Goal: Transaction & Acquisition: Purchase product/service

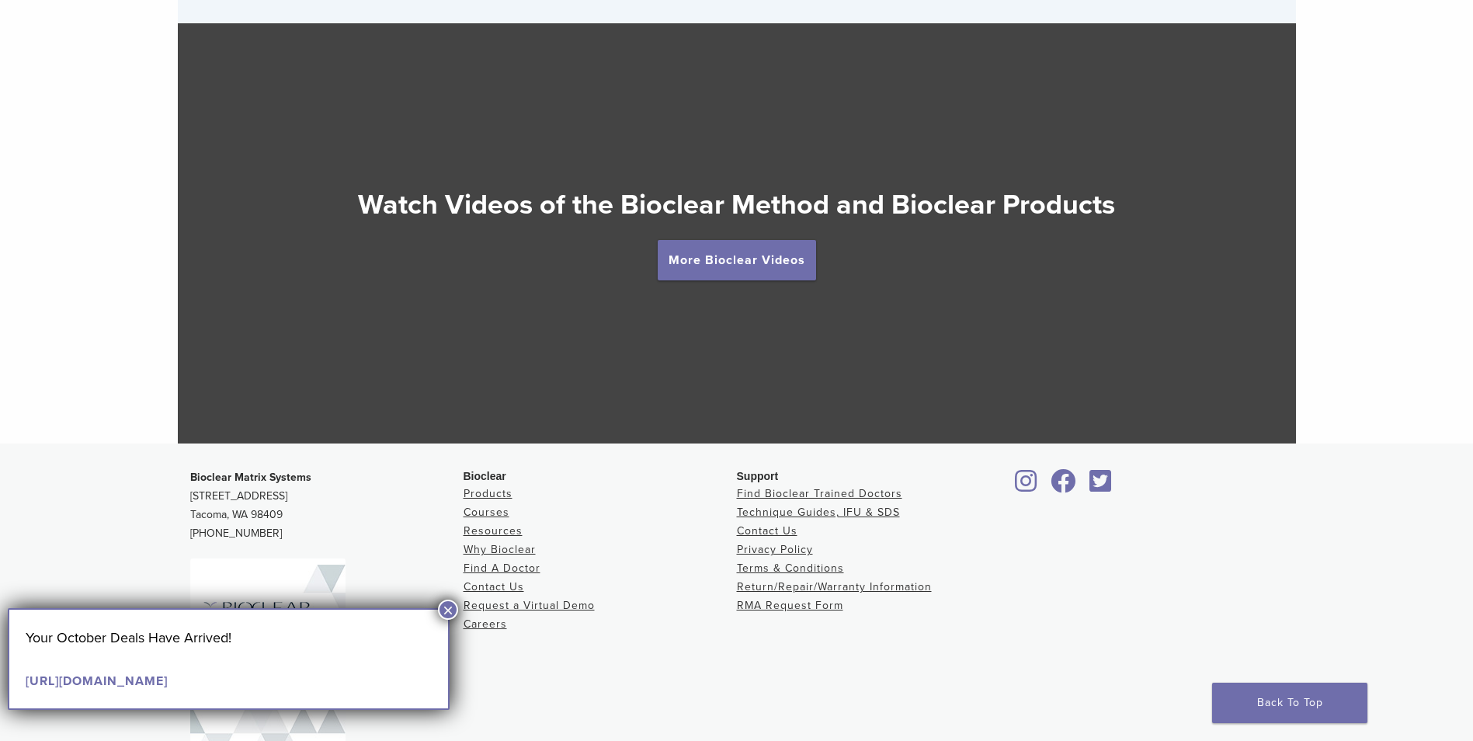
scroll to position [2898, 0]
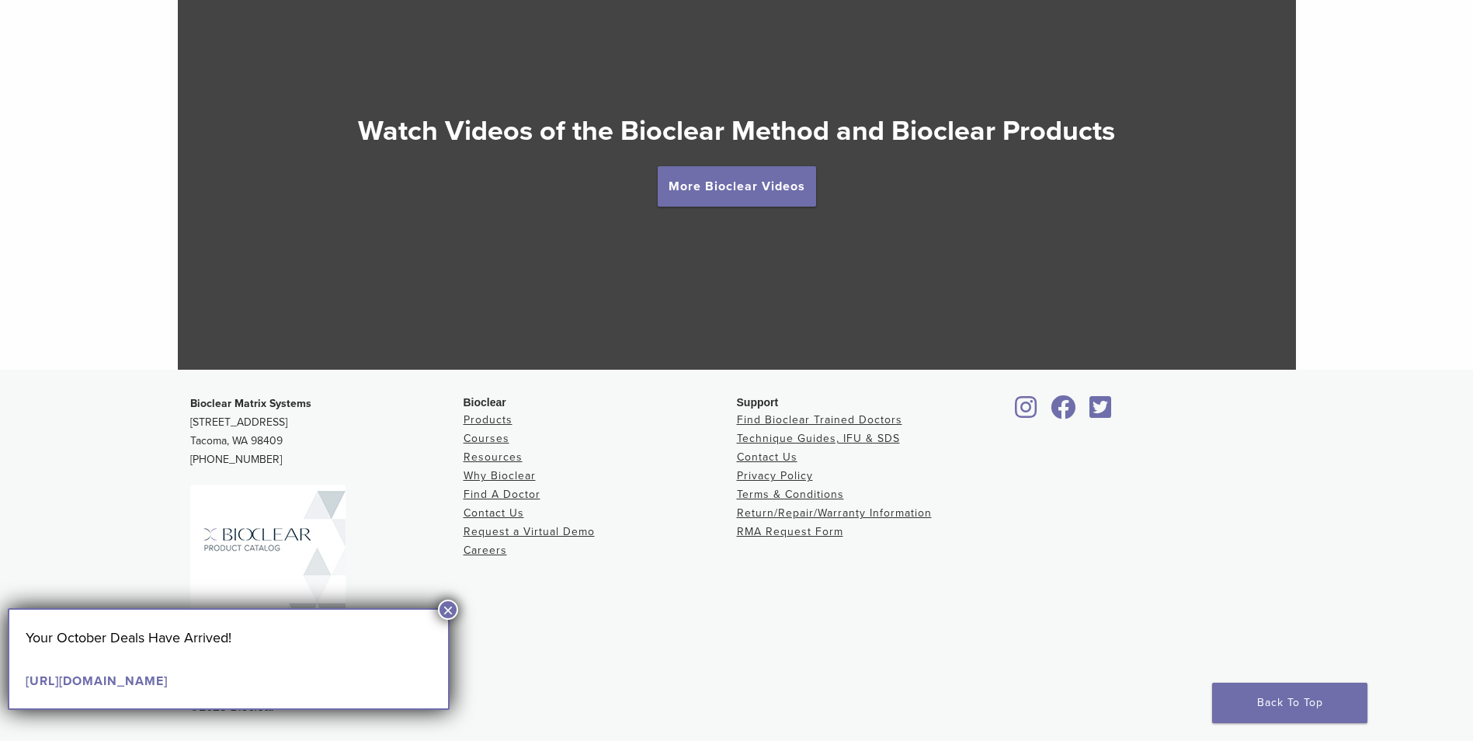
click at [606, 214] on div at bounding box center [737, 160] width 1118 height 420
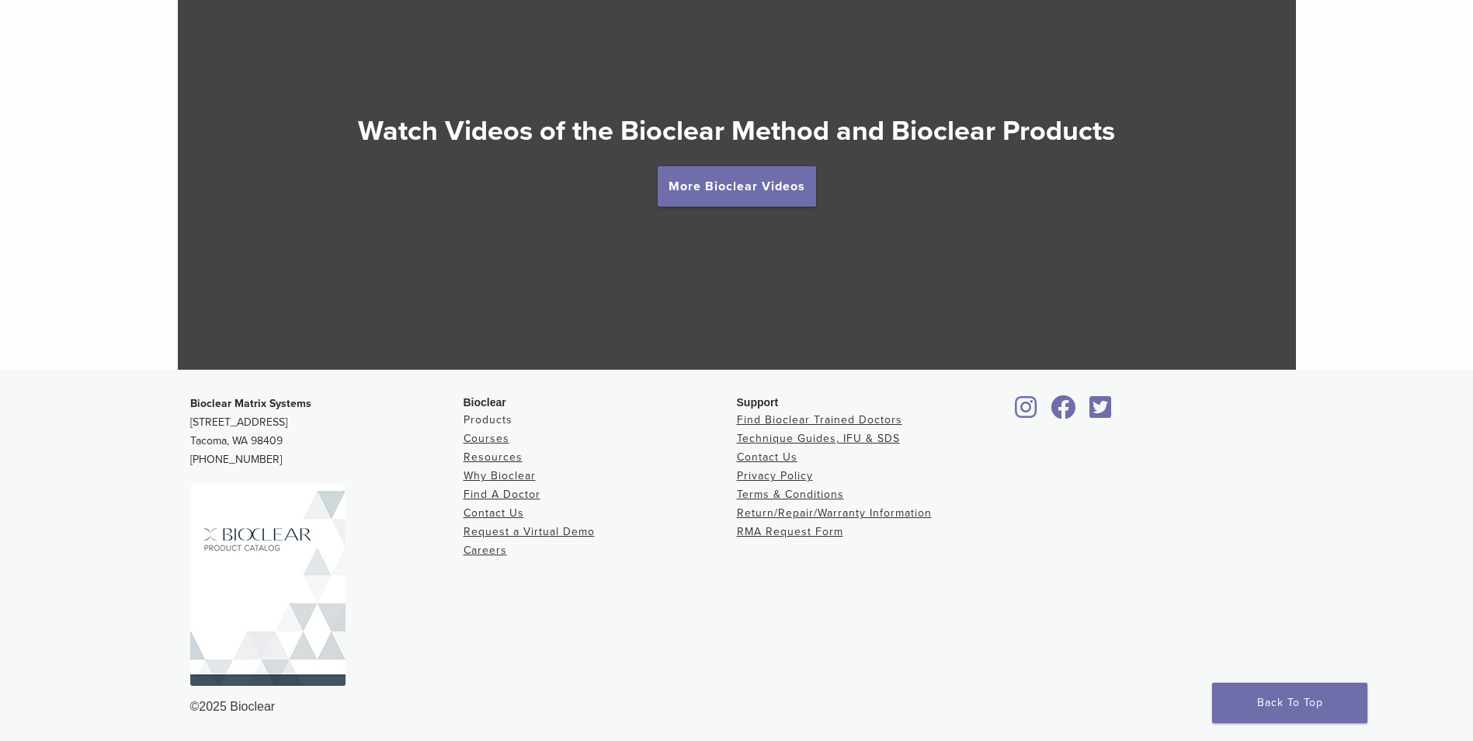
click at [489, 419] on link "Products" at bounding box center [488, 419] width 49 height 13
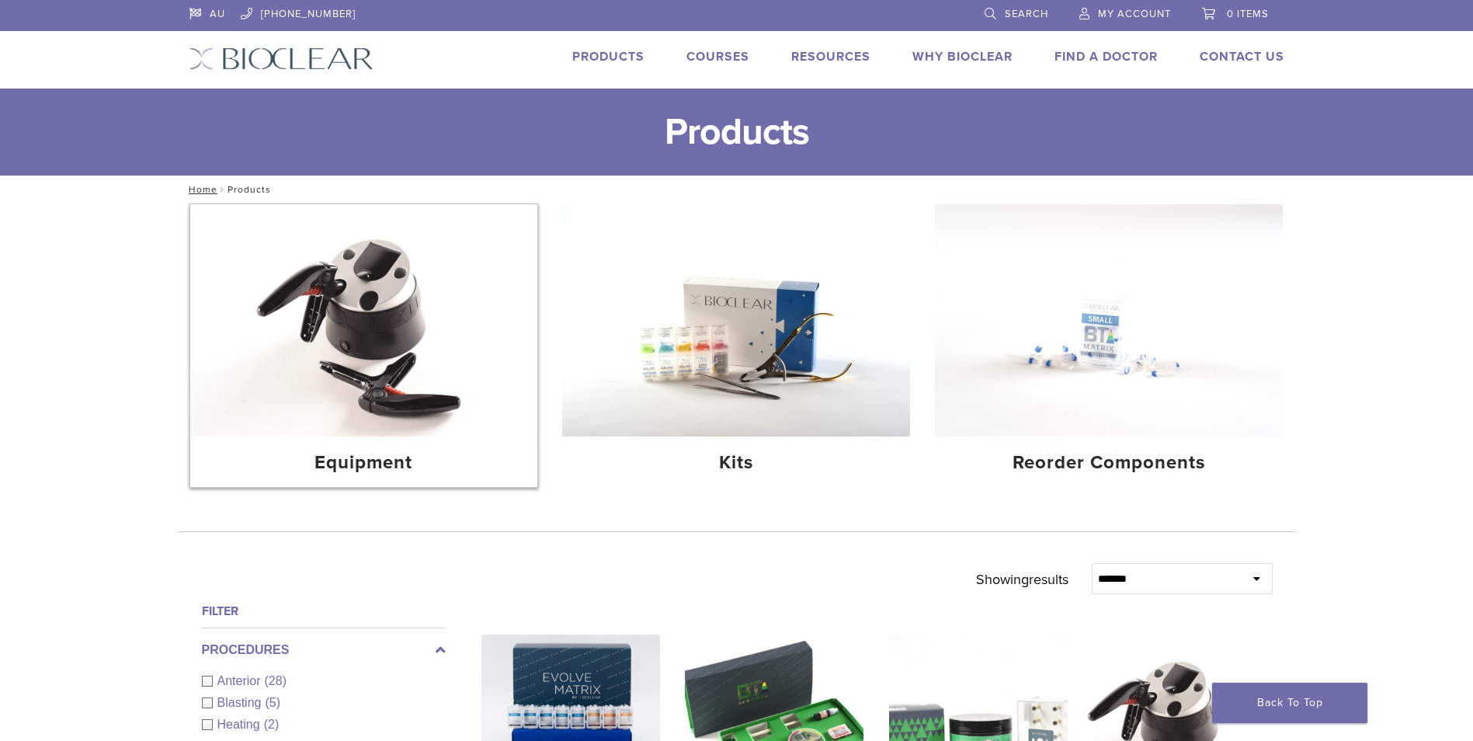
click at [360, 384] on img at bounding box center [364, 320] width 348 height 232
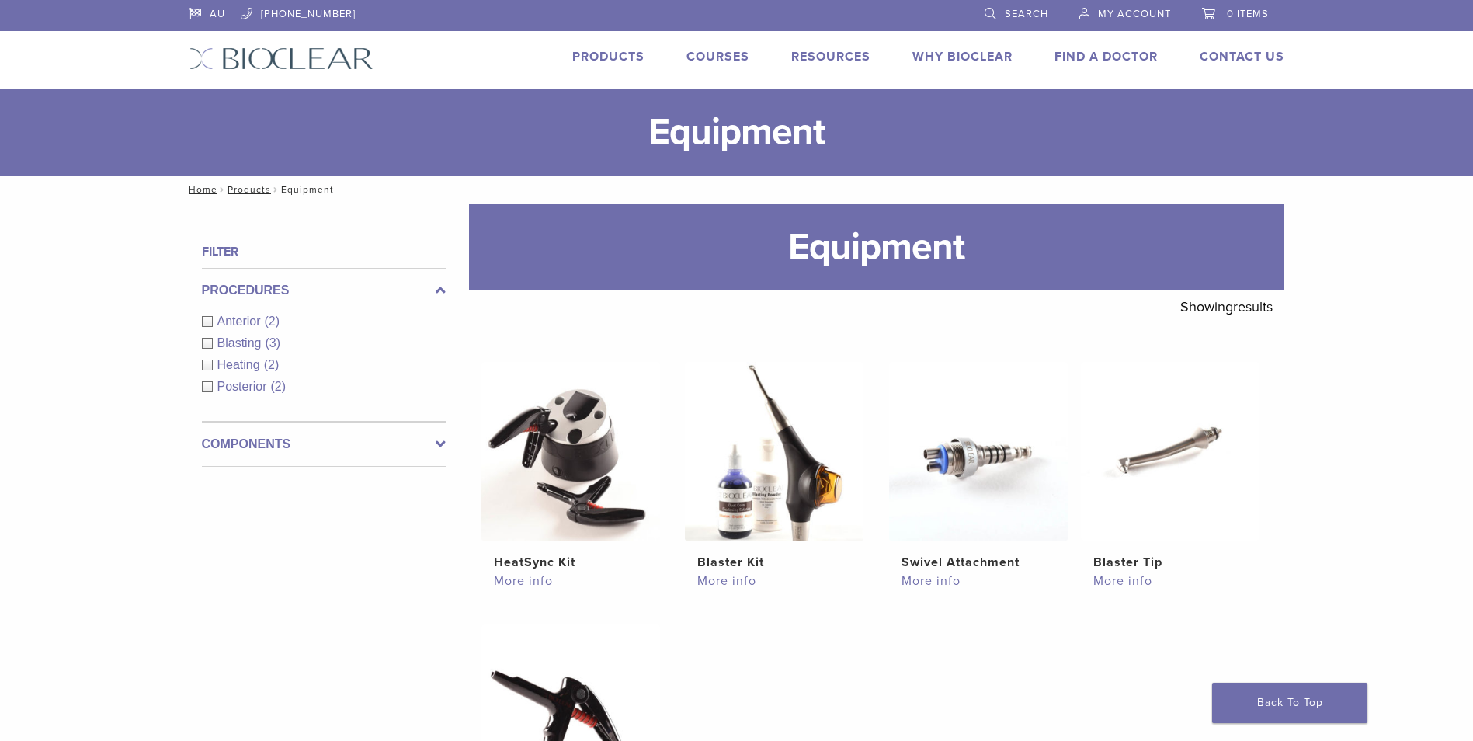
click at [243, 388] on span "Posterior" at bounding box center [244, 386] width 54 height 13
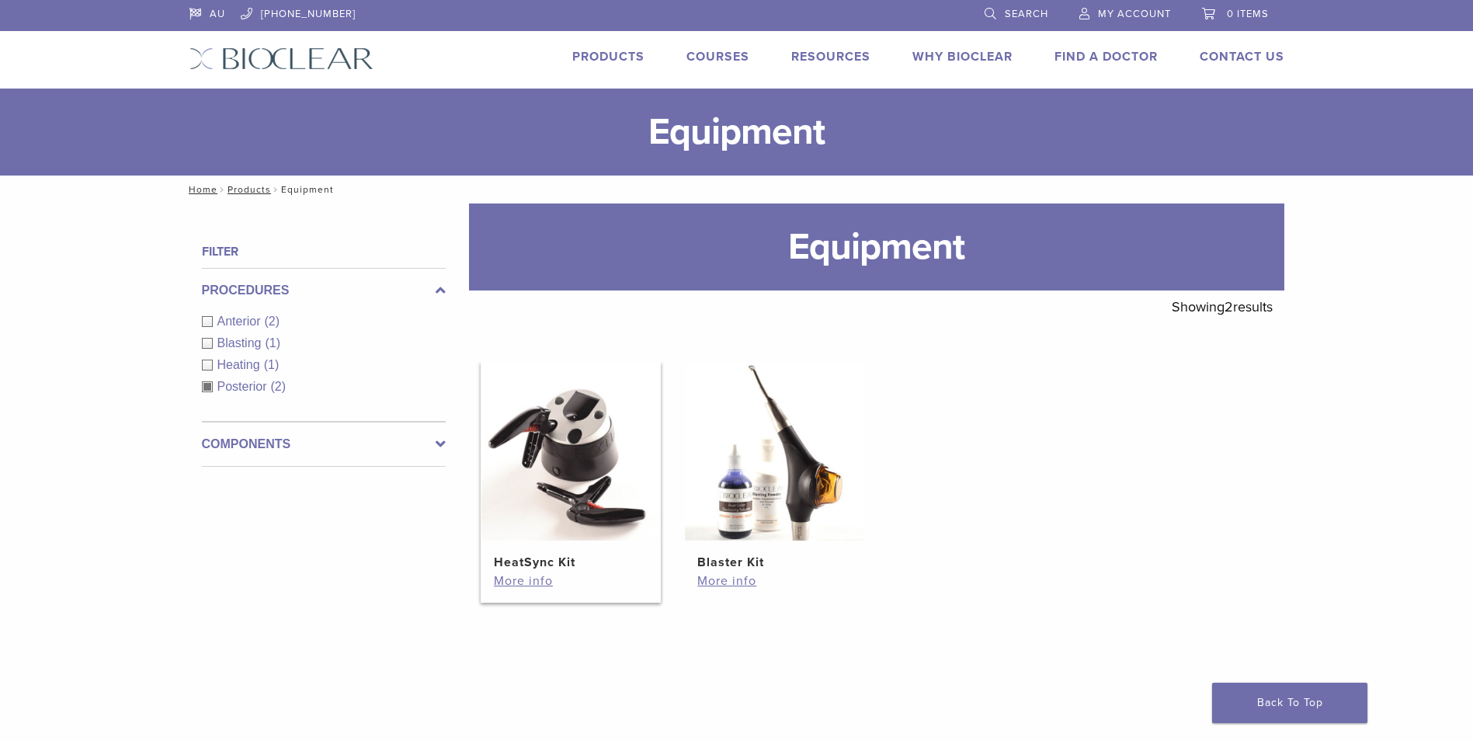
click at [535, 562] on h2 "HeatSync Kit" at bounding box center [571, 562] width 154 height 19
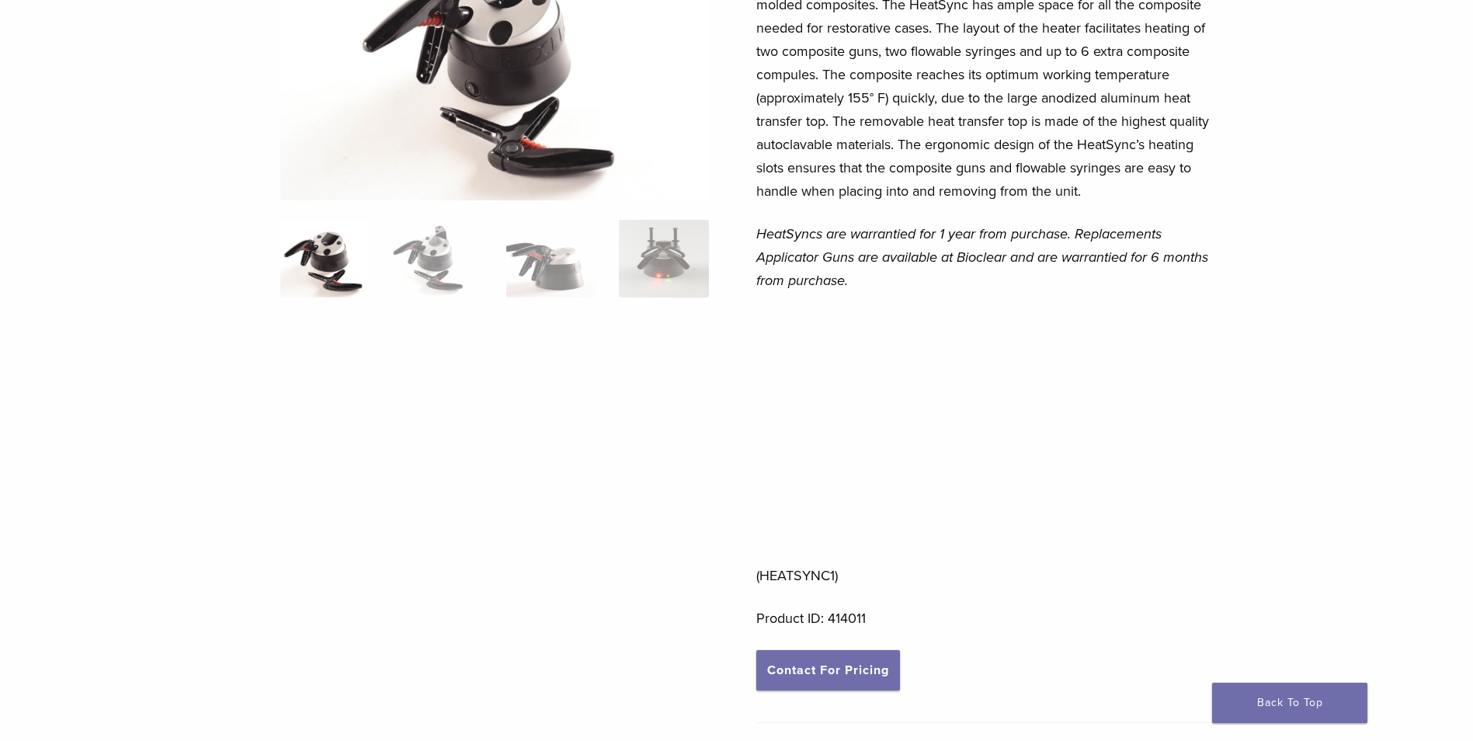
scroll to position [233, 0]
